Goal: Information Seeking & Learning: Learn about a topic

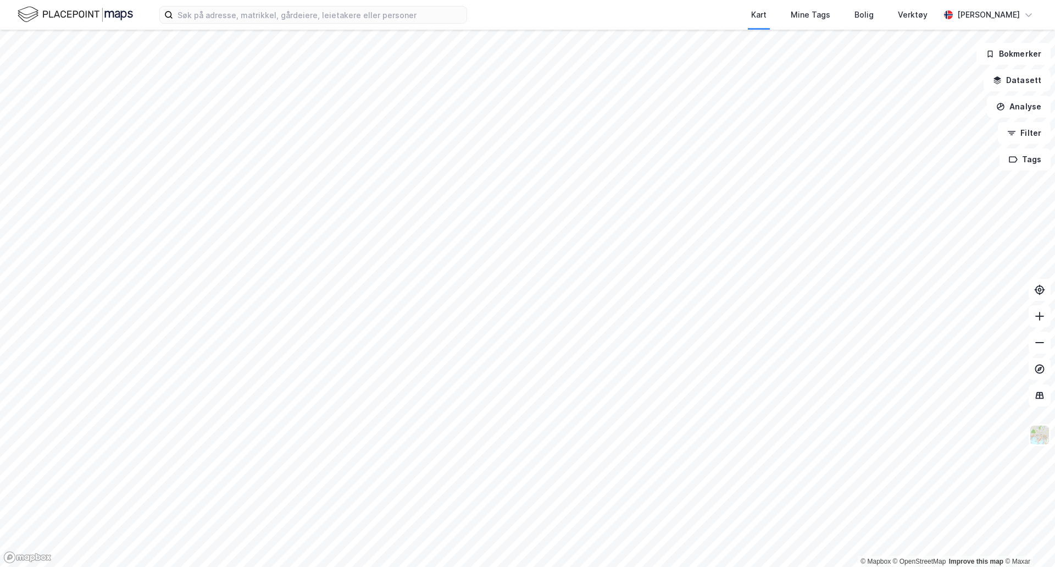
click at [995, 0] on html "Kart Mine Tags Bolig Verktøy [PERSON_NAME] © Mapbox © OpenStreetMap Improve thi…" at bounding box center [527, 283] width 1055 height 567
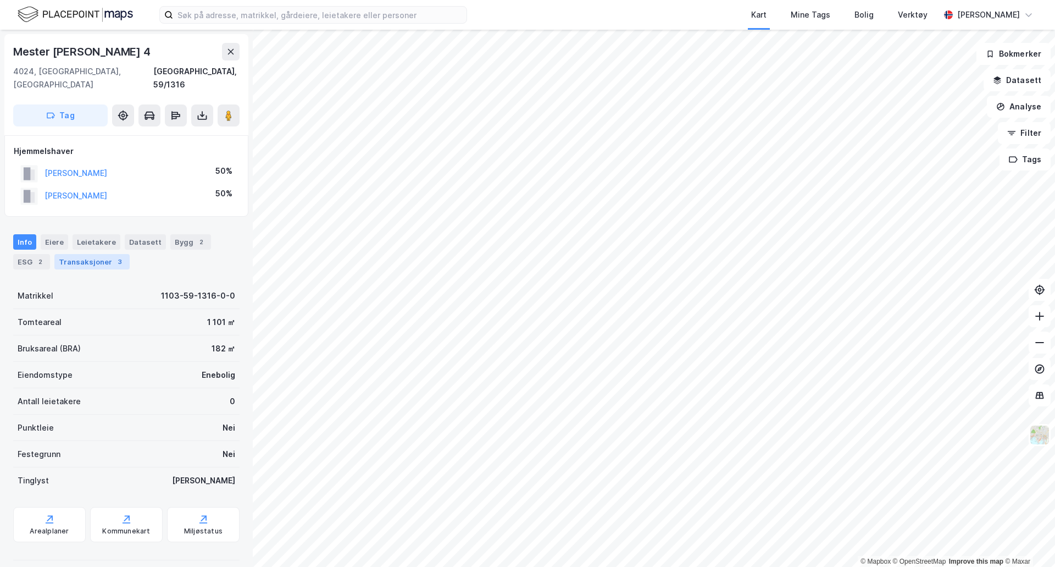
click at [103, 254] on div "Transaksjoner 3" at bounding box center [91, 261] width 75 height 15
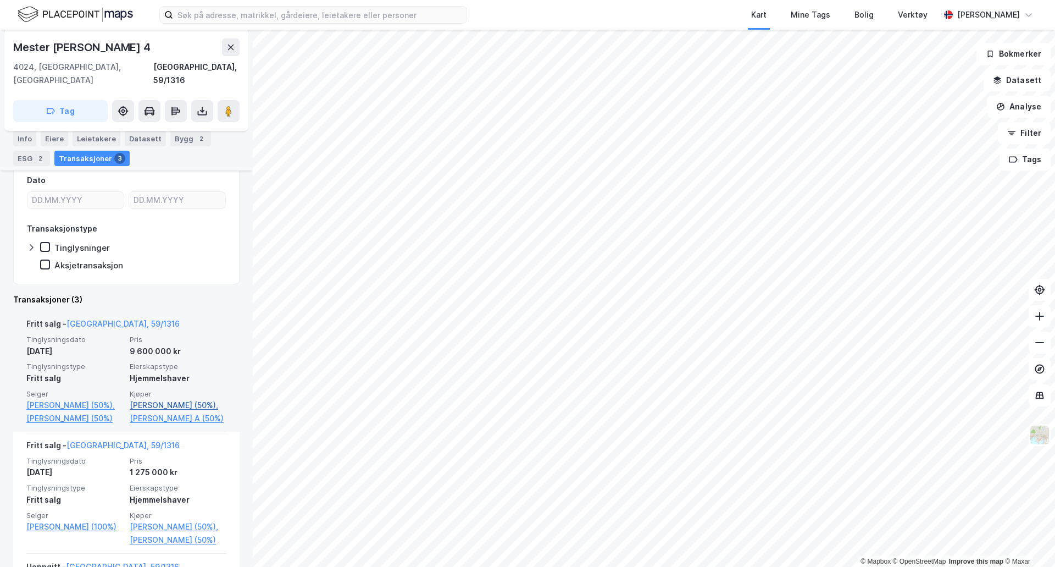
scroll to position [165, 0]
click at [171, 398] on link "[PERSON_NAME] (50%)," at bounding box center [178, 404] width 97 height 13
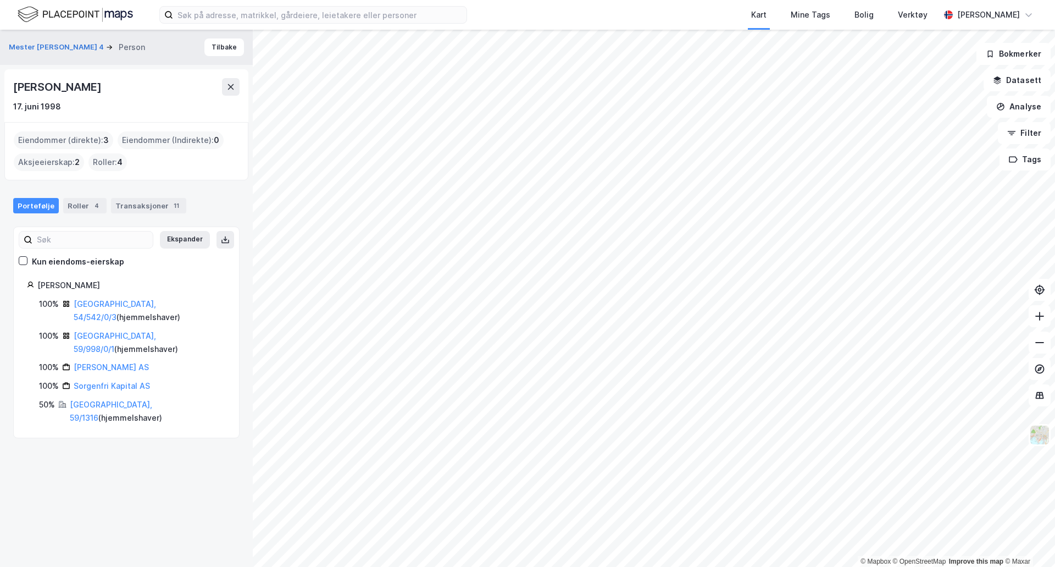
click at [65, 87] on div "[PERSON_NAME]" at bounding box center [58, 87] width 90 height 18
copy div "[PERSON_NAME]"
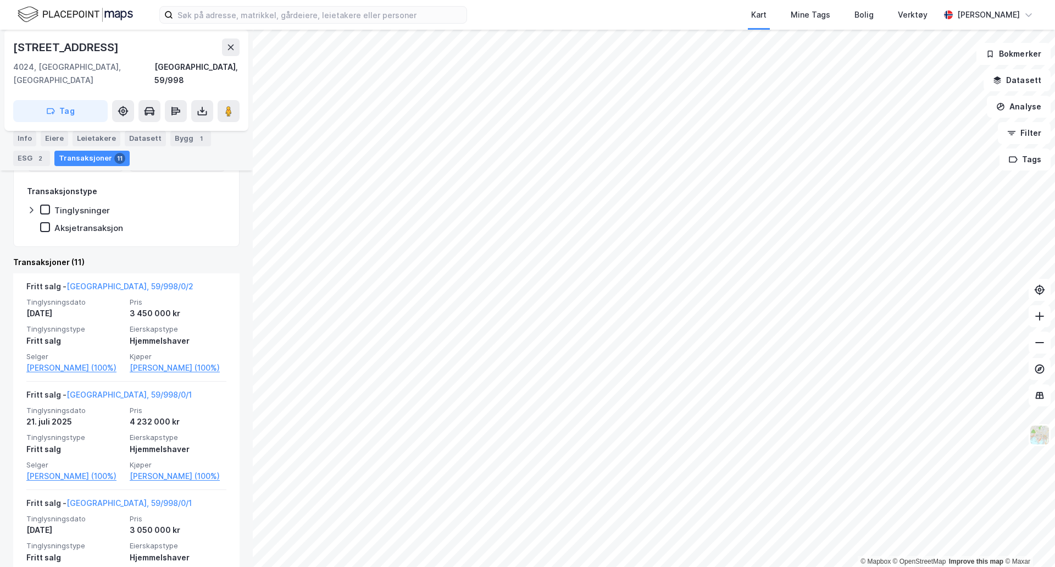
scroll to position [275, 0]
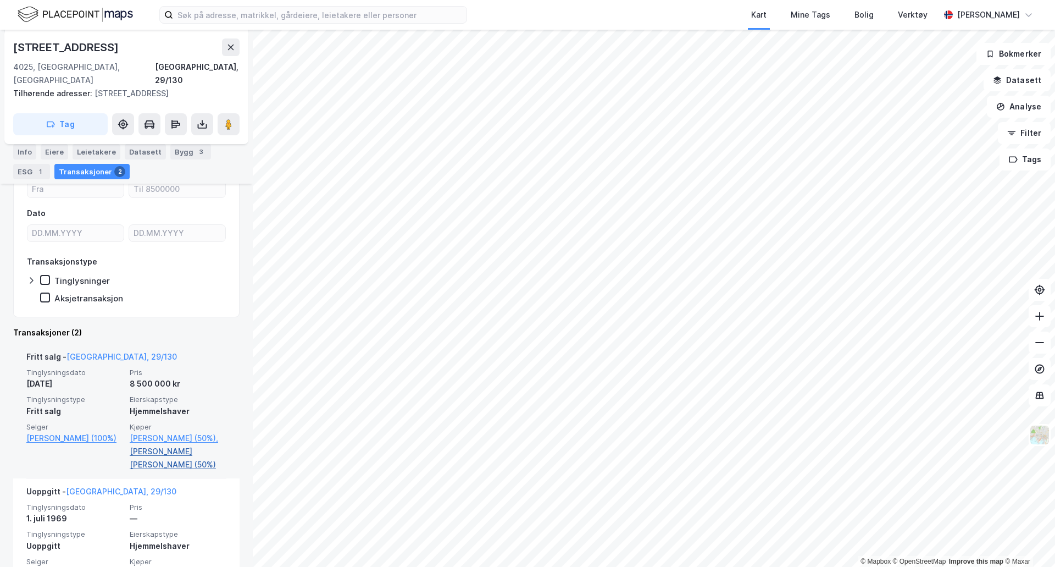
scroll to position [165, 0]
